Goal: Information Seeking & Learning: Understand process/instructions

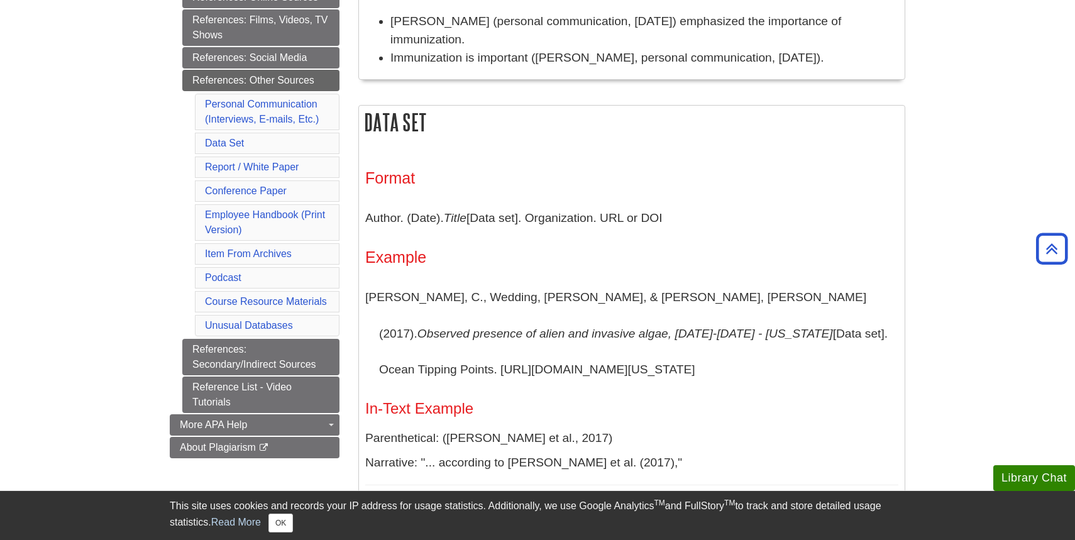
scroll to position [438, 0]
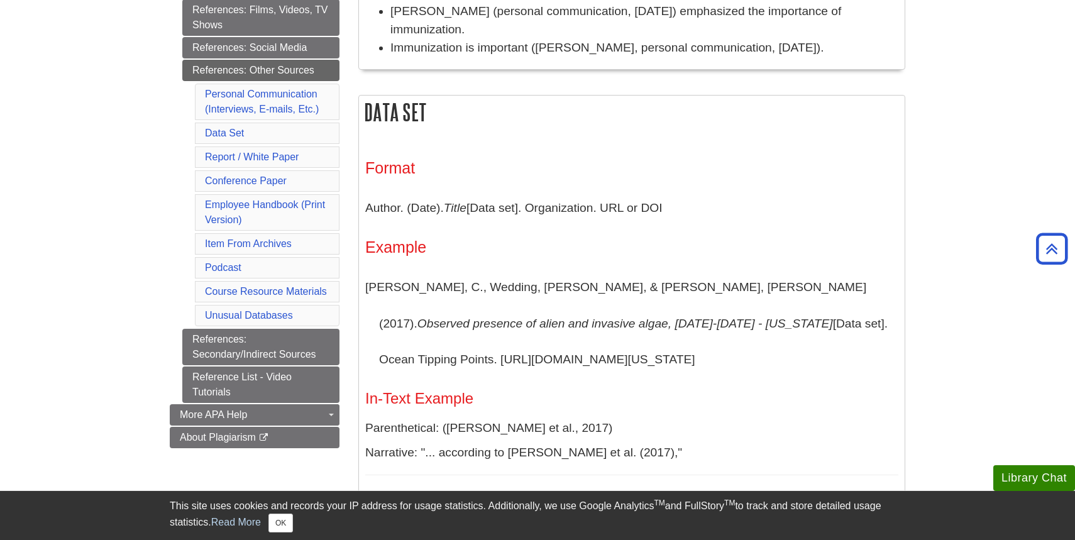
click at [242, 211] on li "Employee Handbook (Print Version)" at bounding box center [267, 212] width 145 height 36
click at [262, 201] on link "Employee Handbook (Print Version)" at bounding box center [265, 212] width 120 height 26
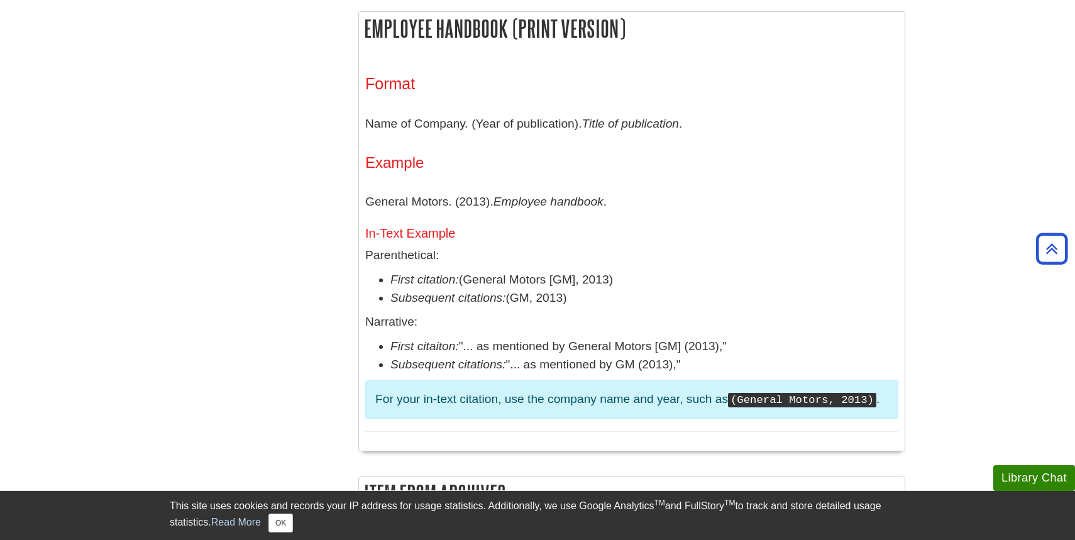
scroll to position [1900, 0]
click at [705, 172] on h4 "Example" at bounding box center [631, 163] width 533 height 16
click at [643, 153] on div "Format Name of Company. (Year of publication). Title of publication . Example G…" at bounding box center [631, 253] width 533 height 356
click at [612, 139] on p "Name of Company. (Year of publication). Title of publication ." at bounding box center [631, 124] width 533 height 36
click at [595, 130] on em "Title of publication" at bounding box center [629, 124] width 97 height 13
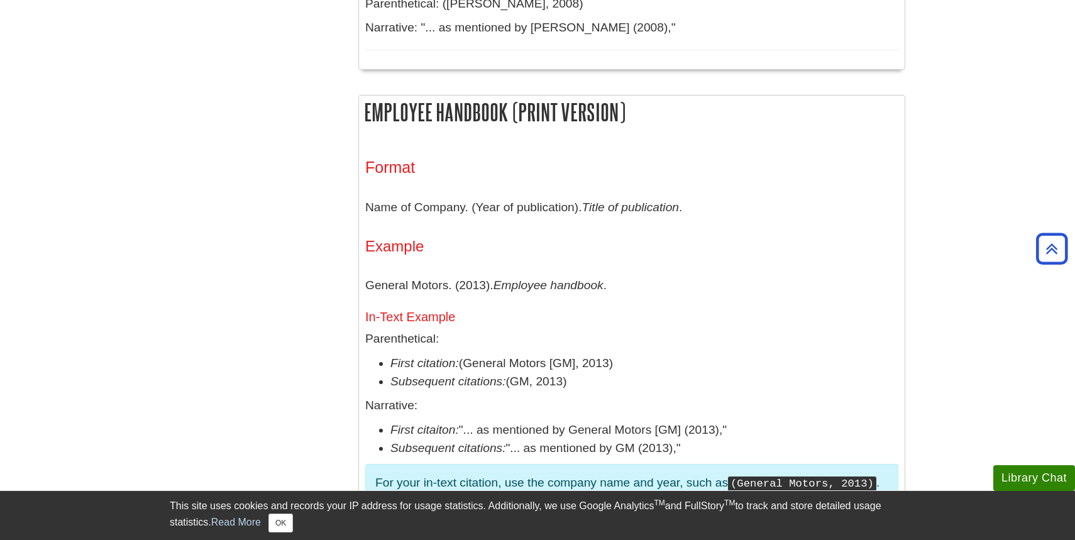
scroll to position [1812, 0]
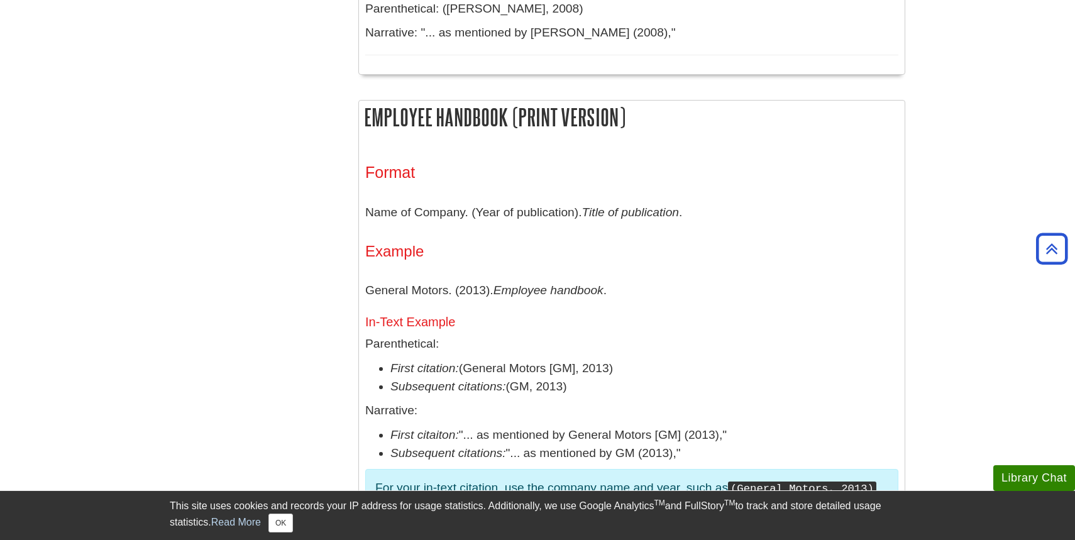
click at [595, 130] on h2 "Employee Handbook (Print Version)" at bounding box center [632, 117] width 546 height 33
click at [600, 211] on p "Name of Company. (Year of publication). Title of publication ." at bounding box center [631, 212] width 533 height 36
click at [571, 221] on p "Name of Company. (Year of publication). Title of publication ." at bounding box center [631, 212] width 533 height 36
click at [551, 240] on div "Format Name of Company. (Year of publication). Title of publication . Example G…" at bounding box center [631, 341] width 533 height 356
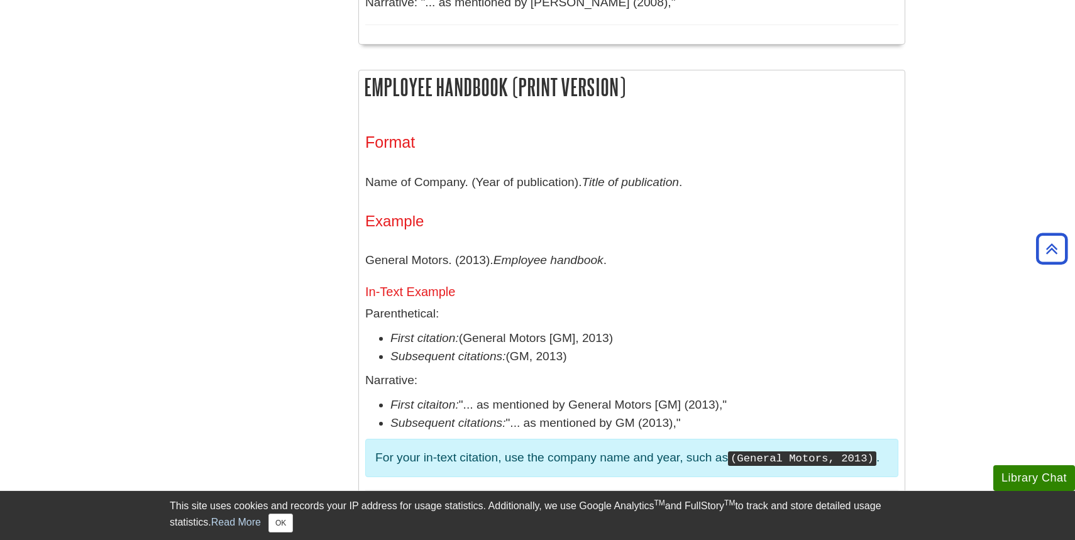
scroll to position [1848, 0]
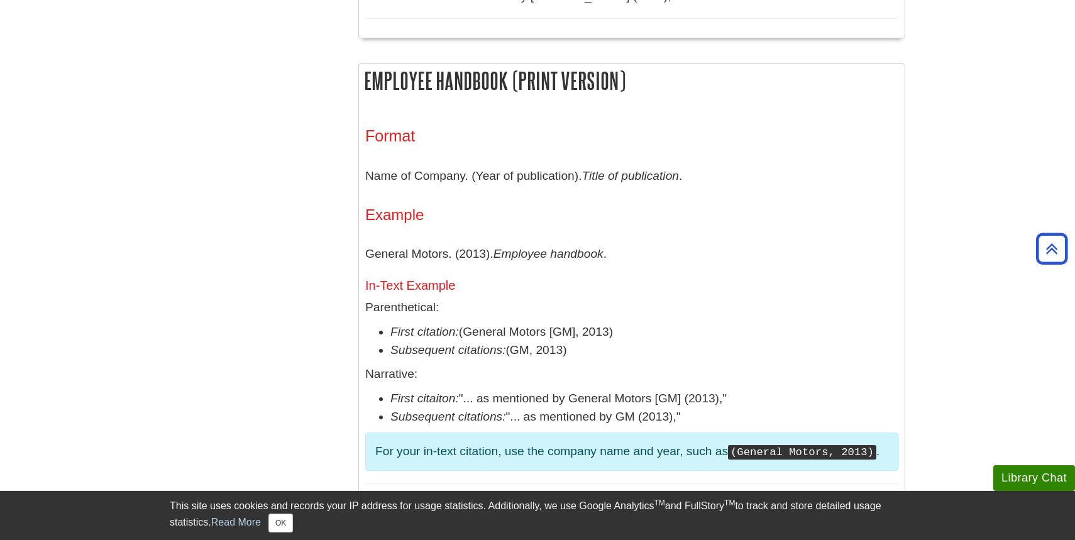
click at [527, 260] on em "Employee handbook" at bounding box center [548, 253] width 110 height 13
